Goal: Find specific page/section: Find specific page/section

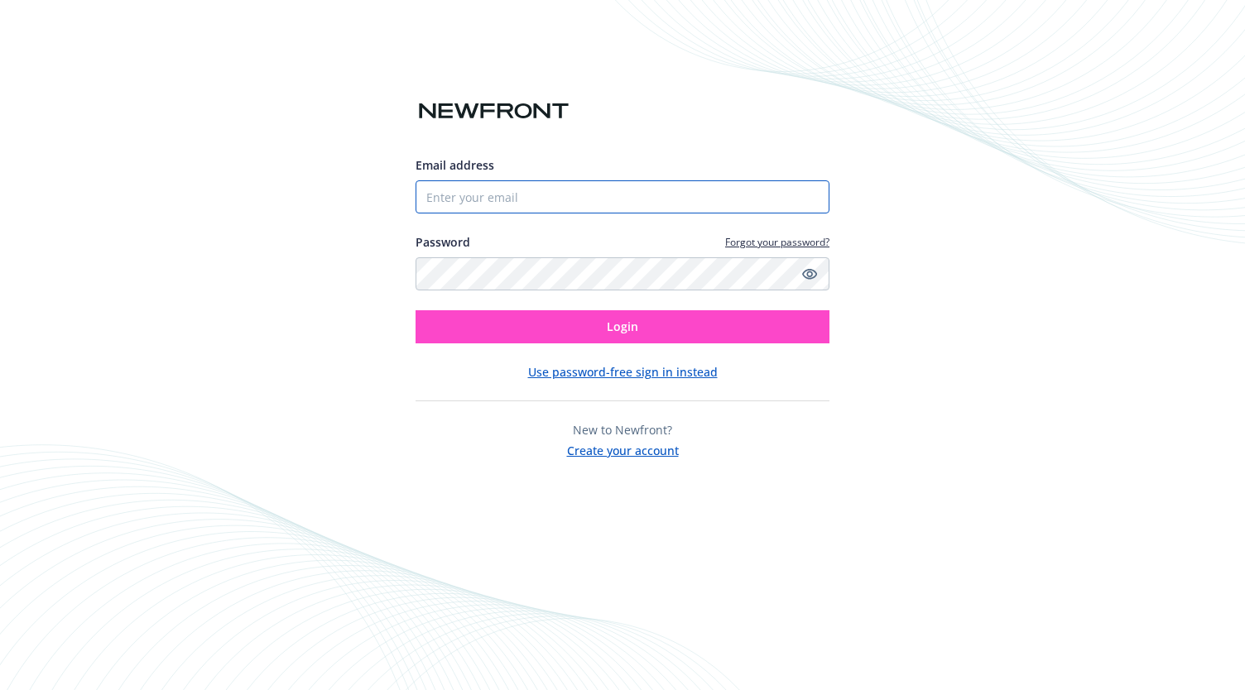
type input "[PERSON_NAME][EMAIL_ADDRESS][DOMAIN_NAME]"
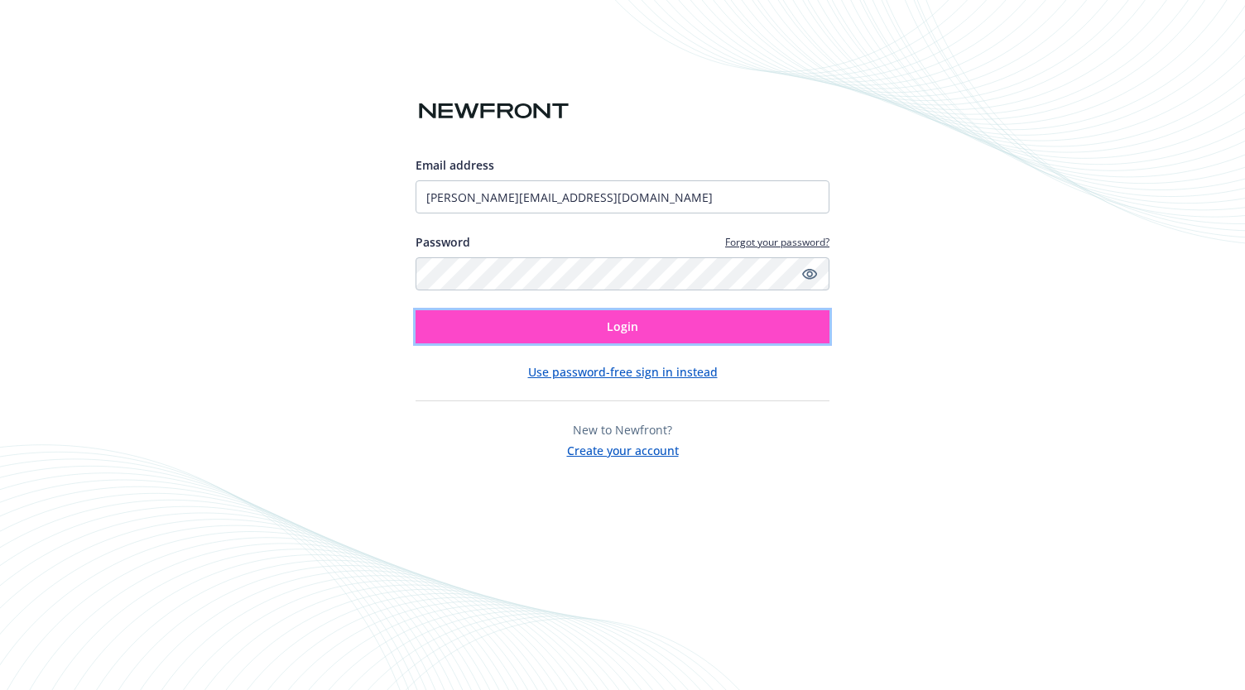
click at [594, 330] on button "Login" at bounding box center [623, 326] width 414 height 33
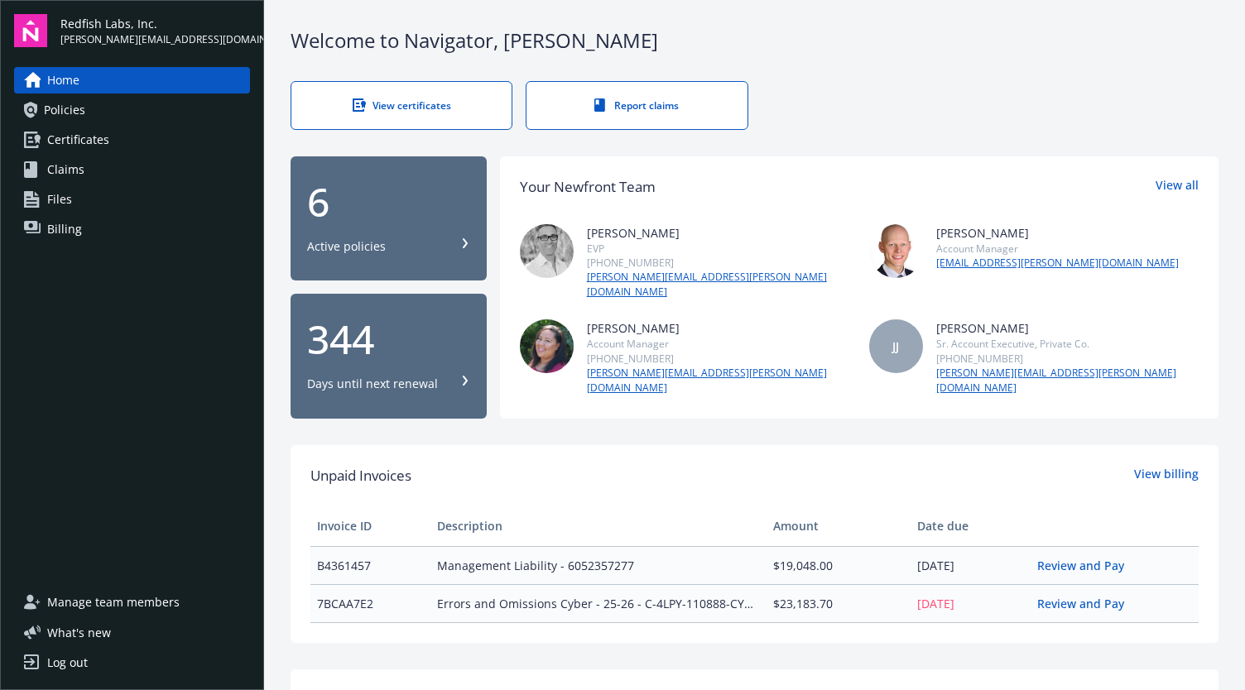
click at [389, 229] on div "6 Active policies" at bounding box center [388, 218] width 163 height 73
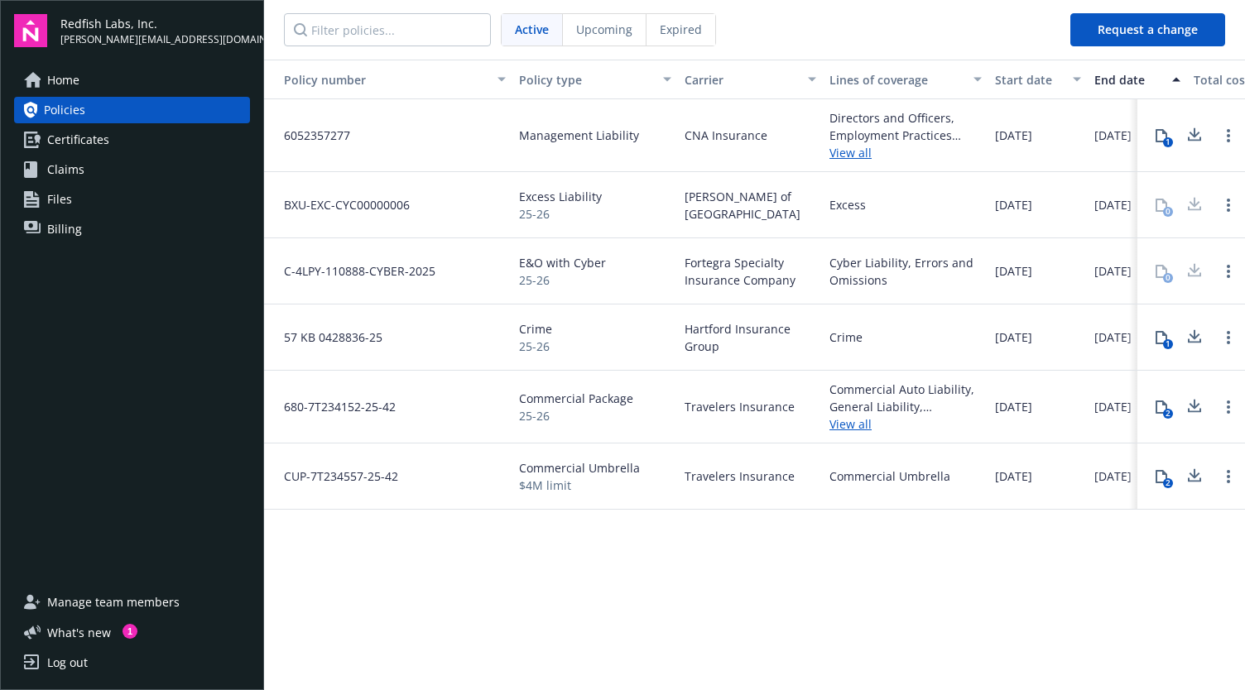
click at [849, 150] on link "View all" at bounding box center [905, 152] width 152 height 17
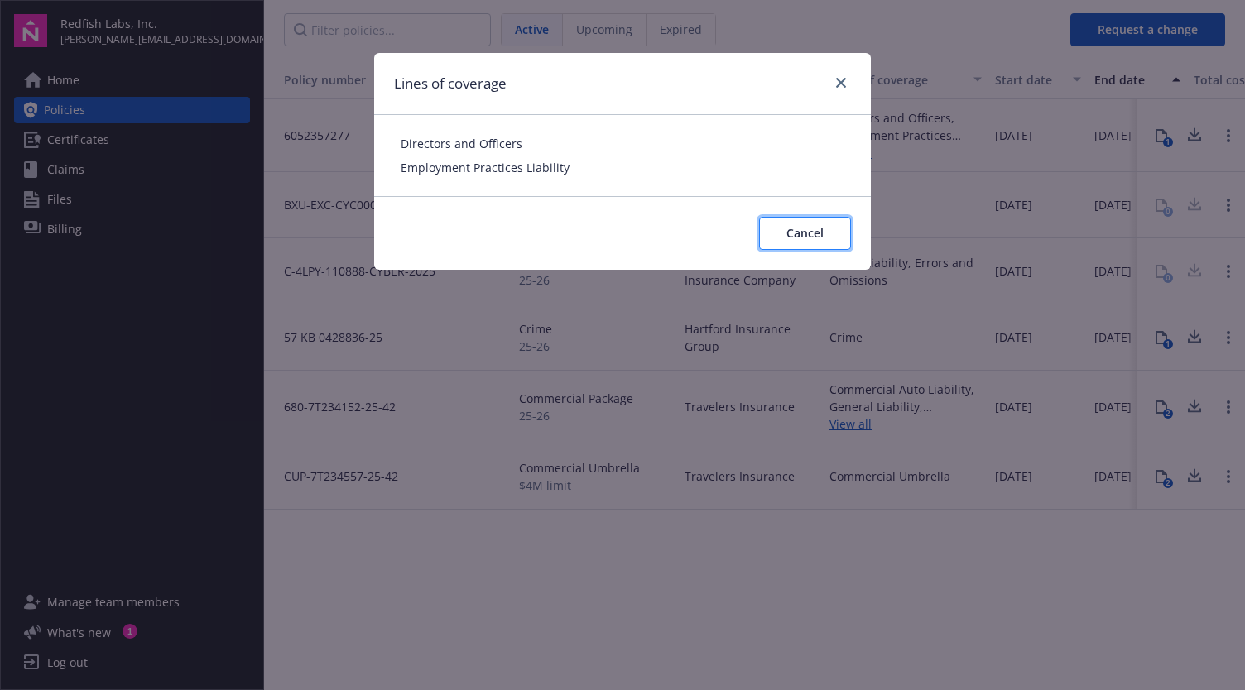
click at [819, 238] on span "Cancel" at bounding box center [804, 233] width 37 height 16
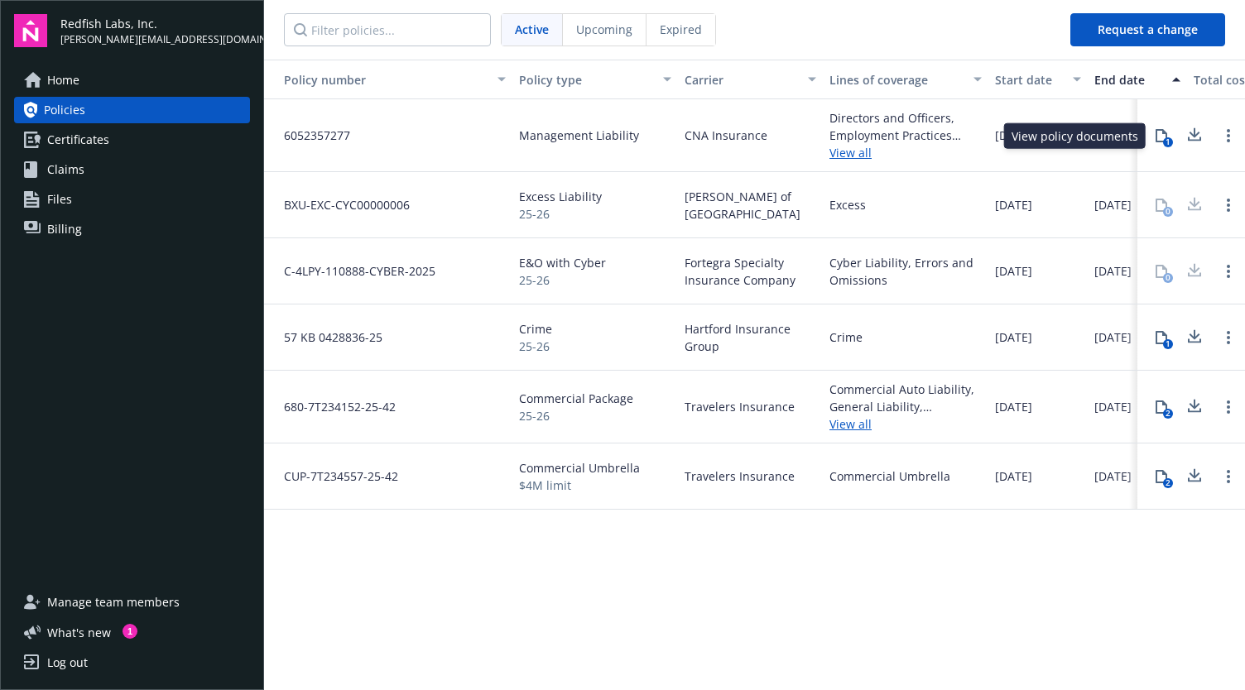
click at [1170, 137] on div "1" at bounding box center [1168, 142] width 10 height 10
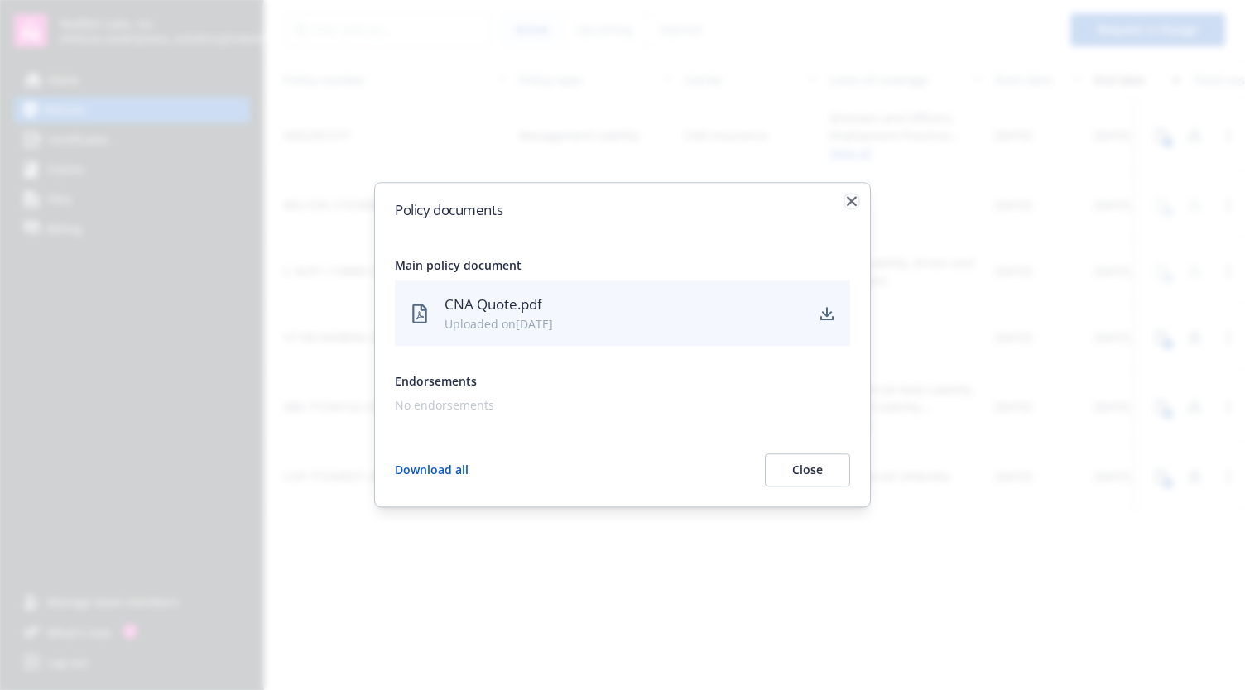
click at [848, 201] on icon "button" at bounding box center [852, 201] width 10 height 10
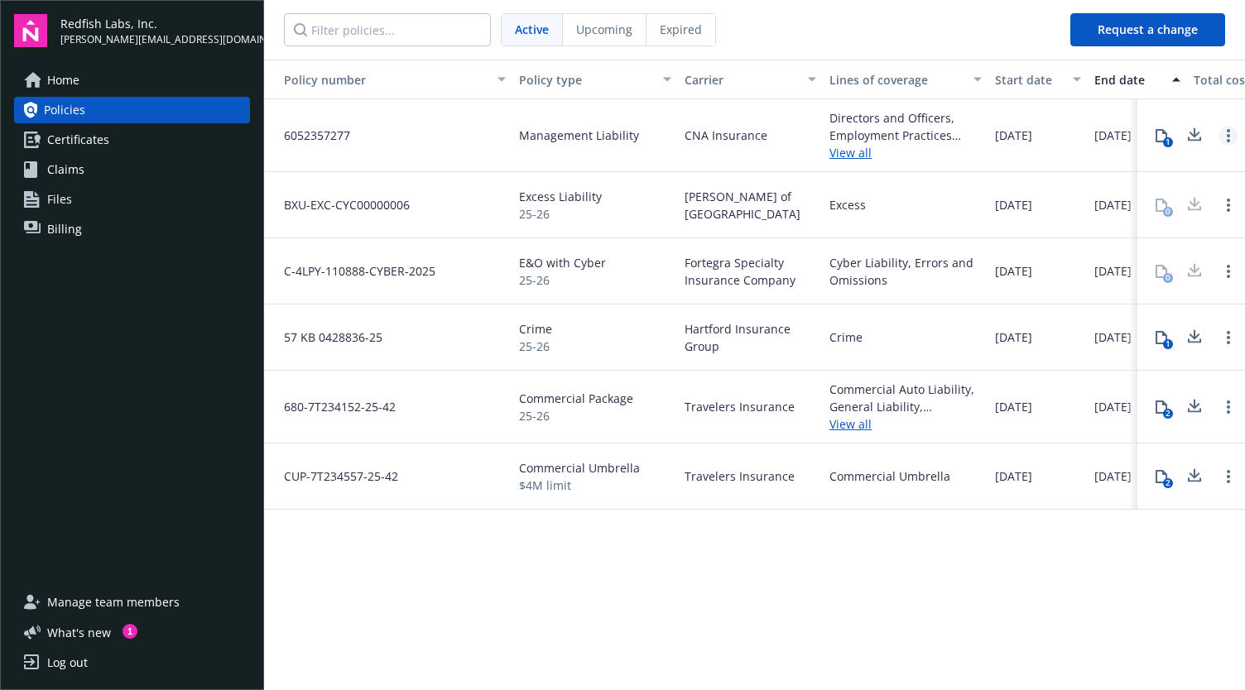
click at [1227, 137] on icon "Open options" at bounding box center [1228, 135] width 3 height 13
click at [97, 141] on span "Certificates" at bounding box center [78, 140] width 62 height 26
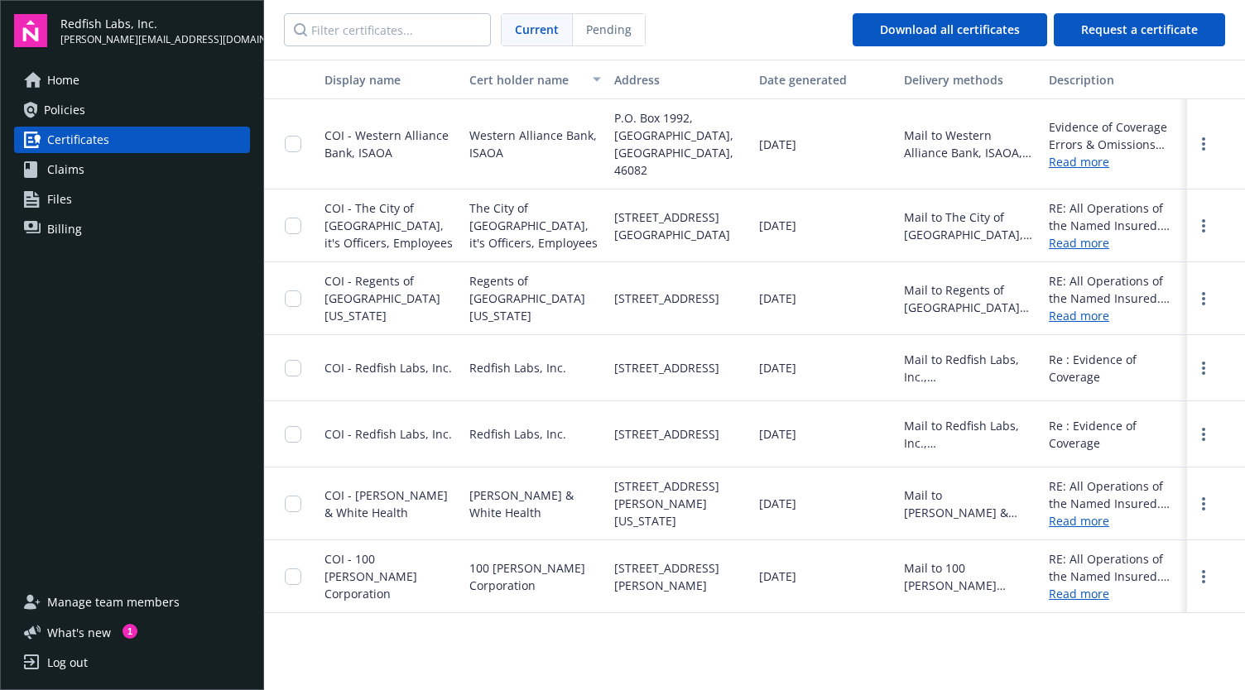
click at [132, 608] on span "Manage team members" at bounding box center [113, 602] width 132 height 26
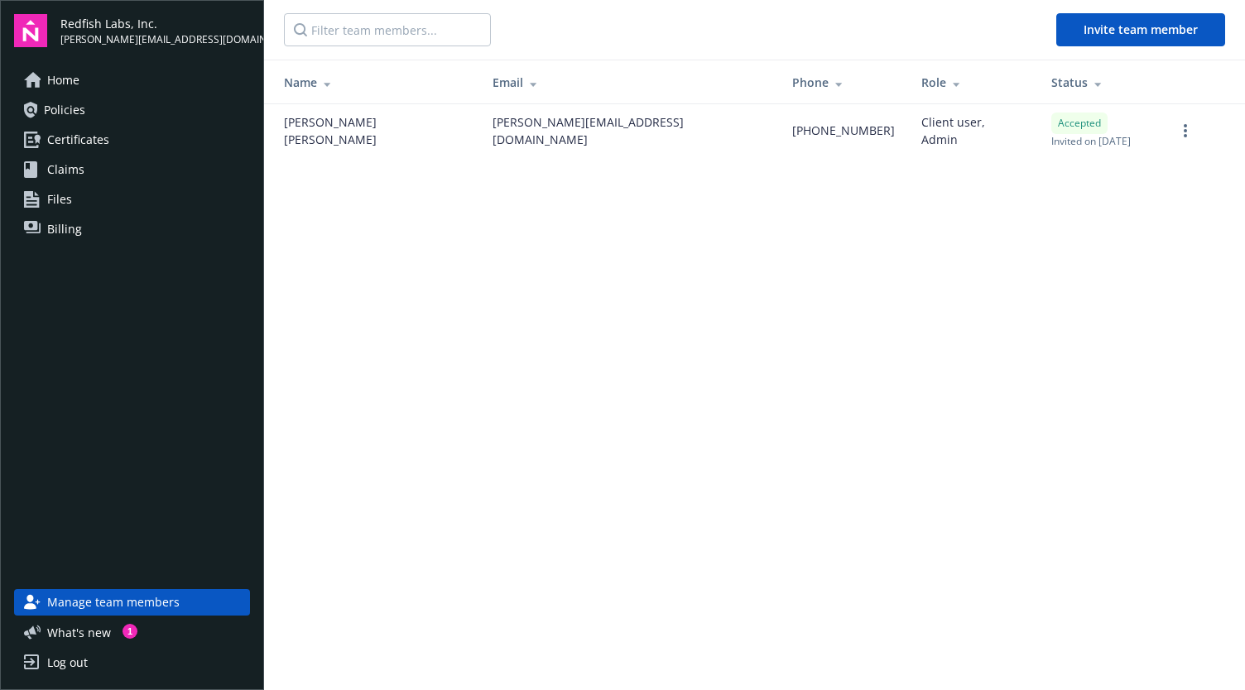
click at [78, 138] on span "Certificates" at bounding box center [78, 140] width 62 height 26
